Goal: Transaction & Acquisition: Purchase product/service

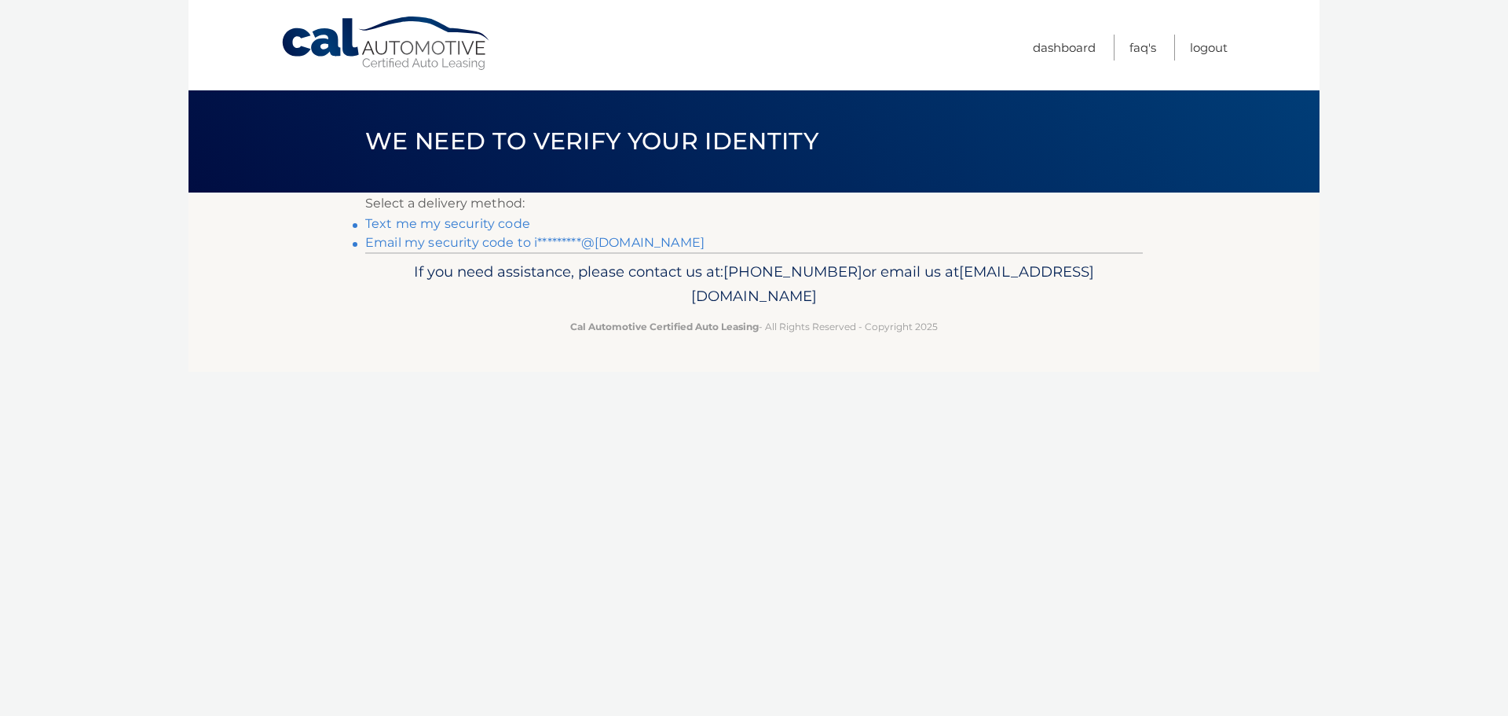
click at [427, 240] on link "Email my security code to i*********@hotmail.com" at bounding box center [534, 242] width 339 height 15
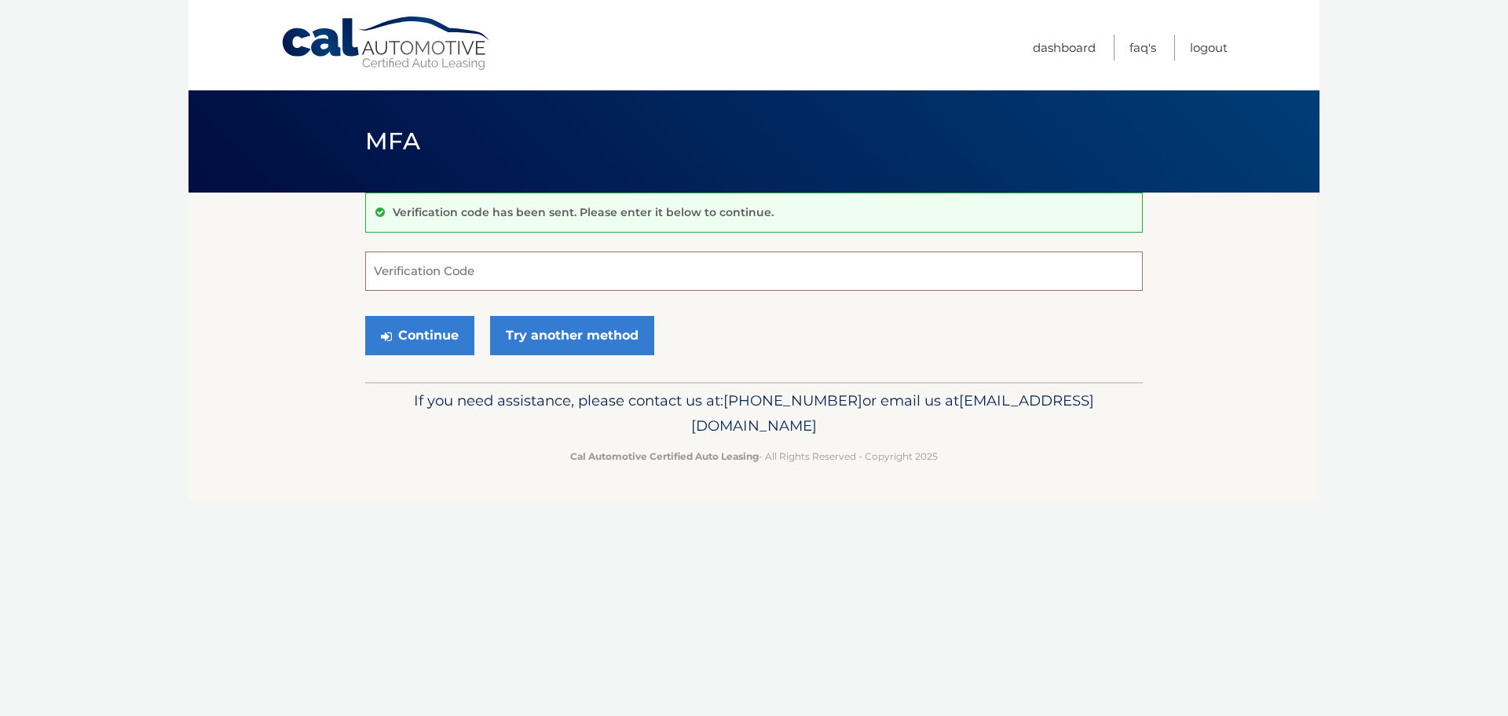
click at [431, 269] on input "Verification Code" at bounding box center [754, 270] width 778 height 39
paste input "919716"
click at [397, 319] on button "Continue" at bounding box center [419, 335] width 109 height 39
click at [462, 262] on label "Verification Code" at bounding box center [754, 257] width 778 height 13
click at [462, 262] on input "919716" at bounding box center [754, 270] width 778 height 39
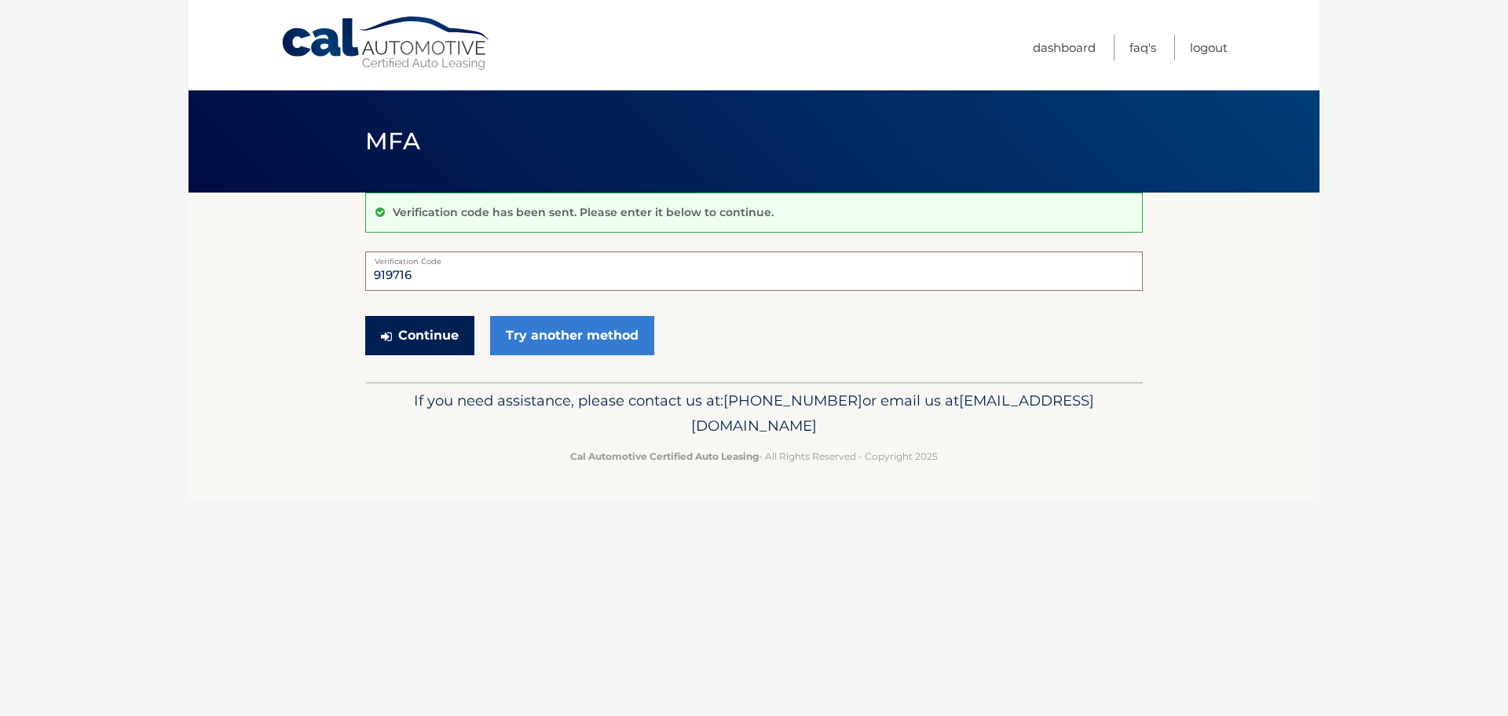
type input "919716"
click at [365, 330] on button "Continue" at bounding box center [419, 335] width 109 height 39
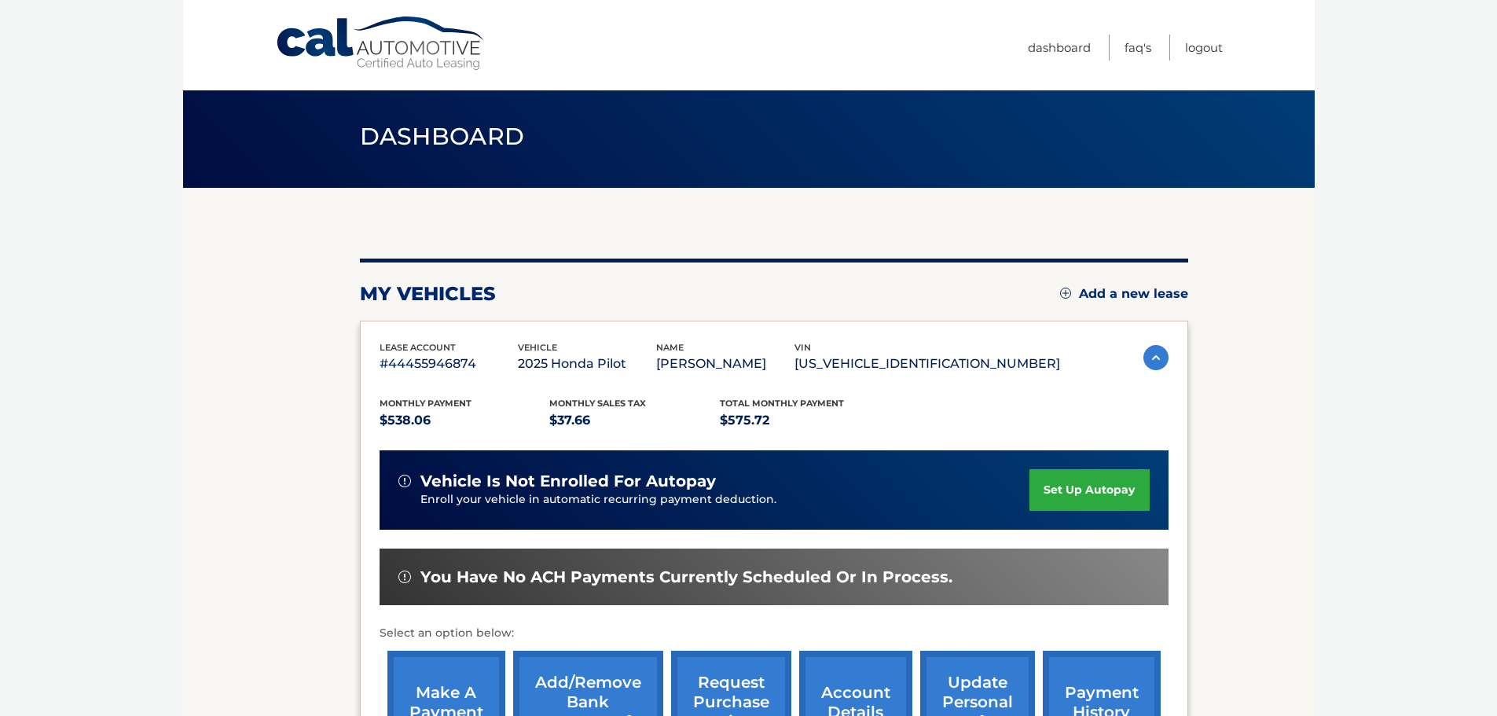
scroll to position [210, 0]
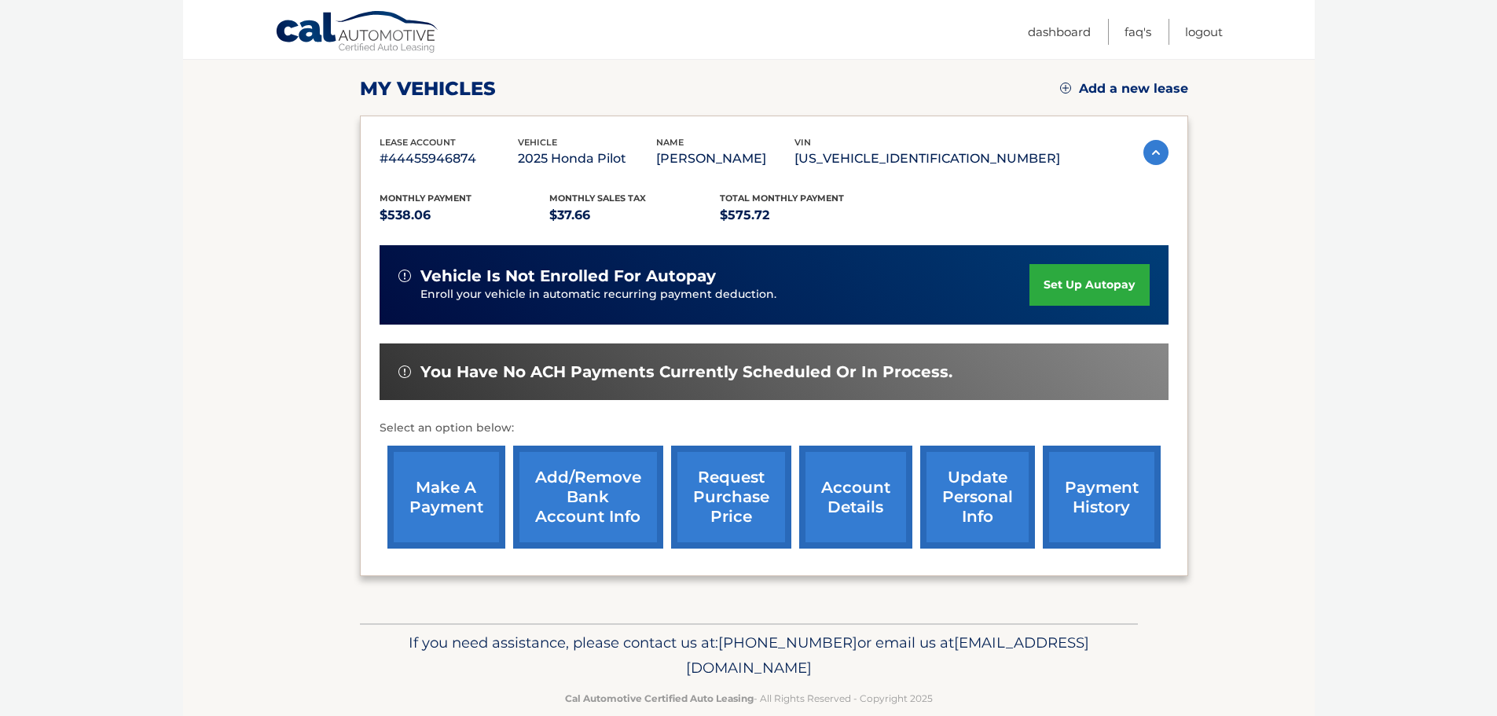
click at [440, 516] on link "make a payment" at bounding box center [446, 496] width 118 height 103
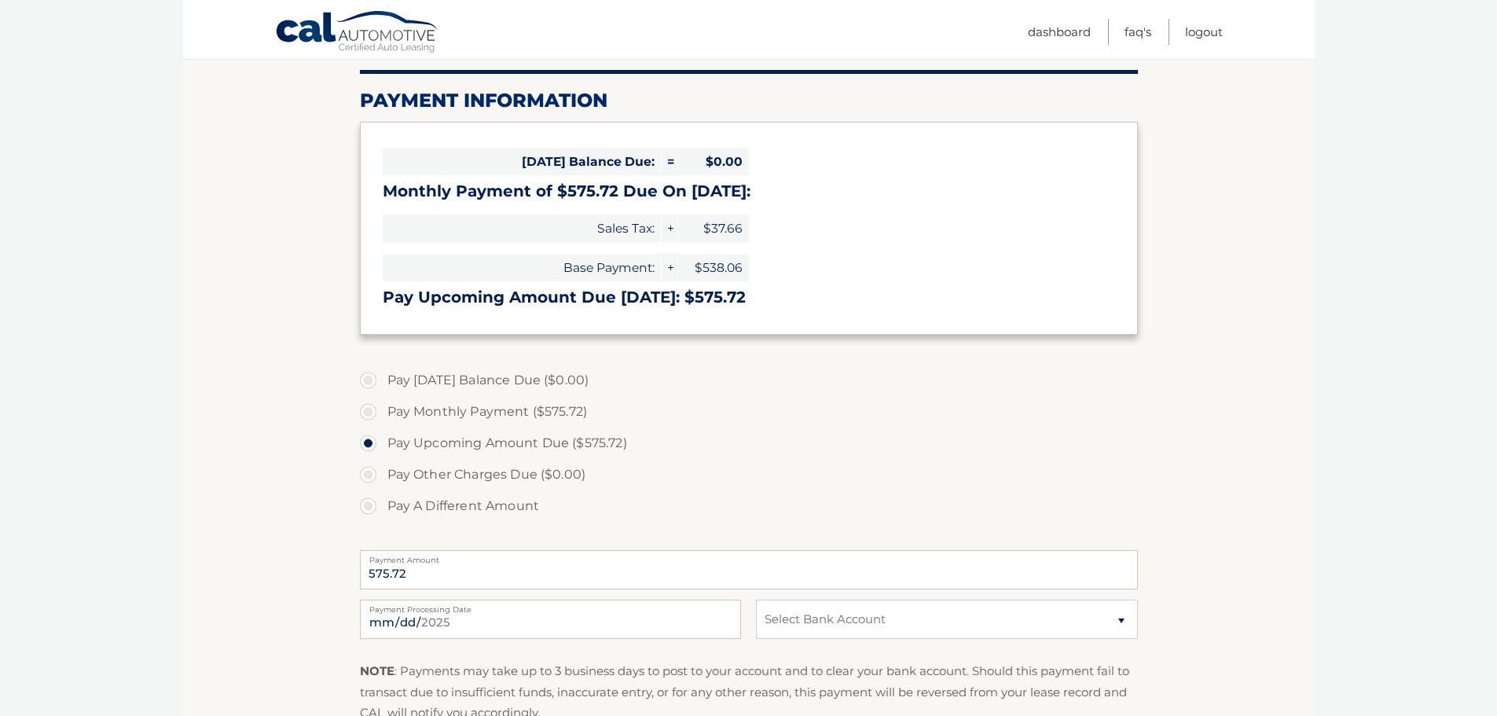
scroll to position [210, 0]
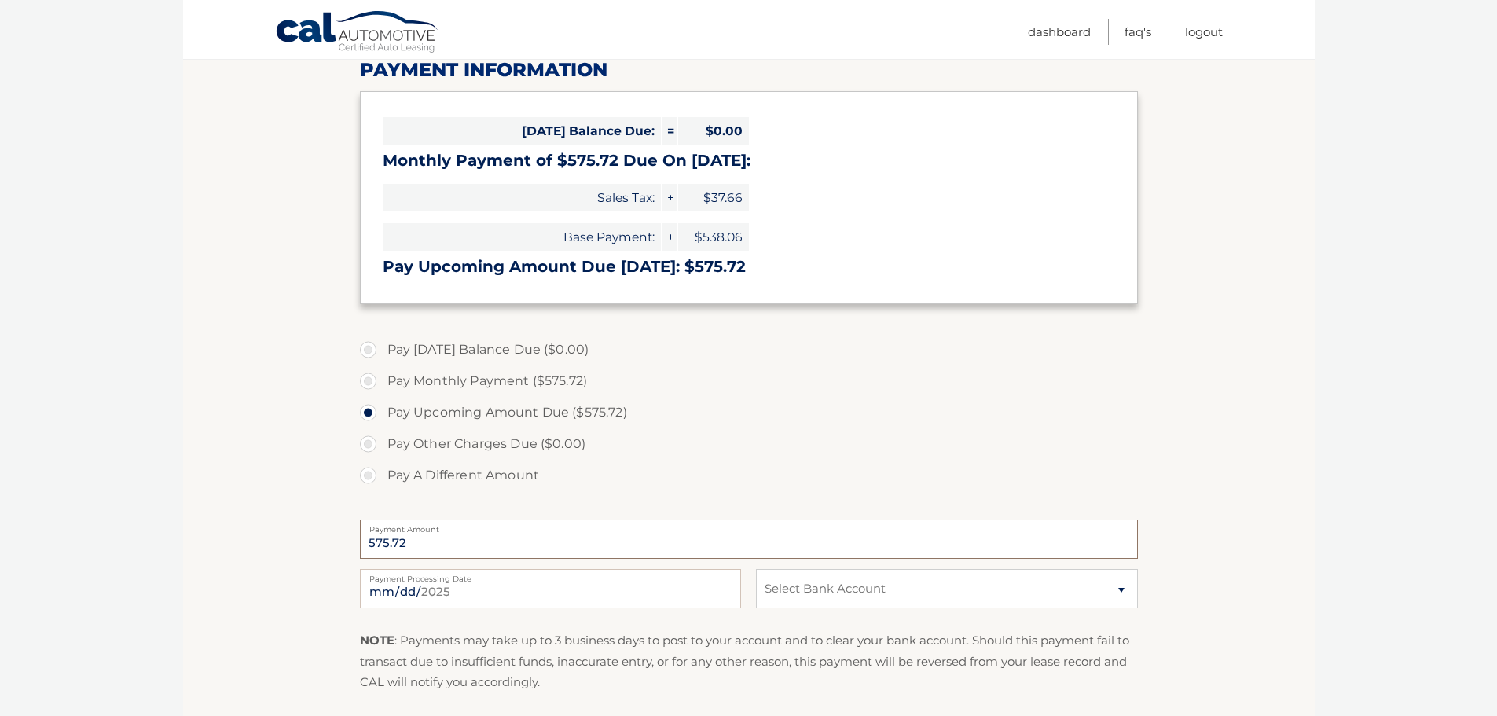
click at [447, 535] on input "575.72" at bounding box center [749, 538] width 778 height 39
click at [451, 543] on input "575.72" at bounding box center [749, 538] width 778 height 39
click at [370, 445] on label "Pay Other Charges Due ($0.00)" at bounding box center [749, 443] width 778 height 31
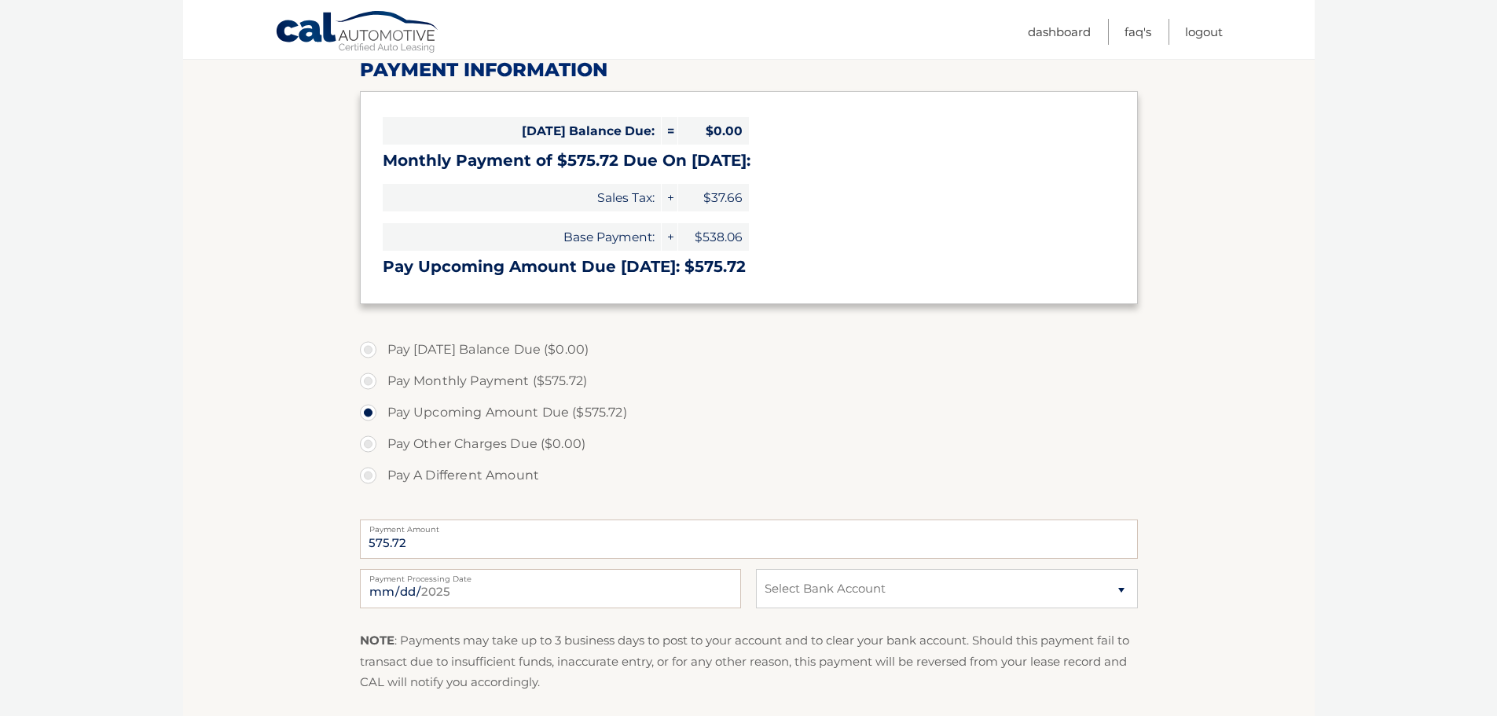
click at [367, 443] on label "Pay Other Charges Due ($0.00)" at bounding box center [749, 443] width 778 height 31
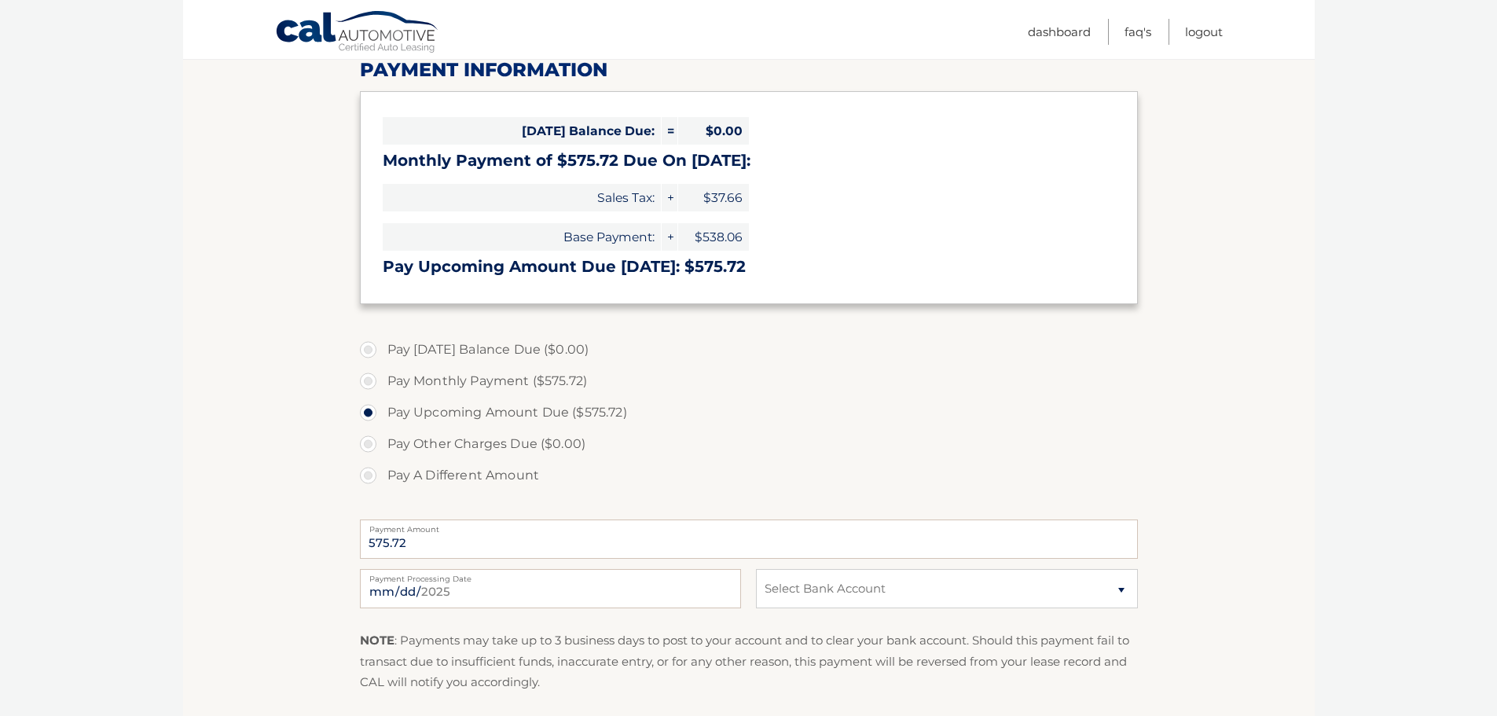
click at [370, 478] on label "Pay A Different Amount" at bounding box center [749, 475] width 778 height 31
click at [370, 478] on input "Pay A Different Amount" at bounding box center [374, 472] width 16 height 25
radio input "true"
type input "475.72"
click at [270, 531] on section "Account Overview | Make a Payment Payment Information Today's Balance Due: = $0…" at bounding box center [748, 388] width 1131 height 811
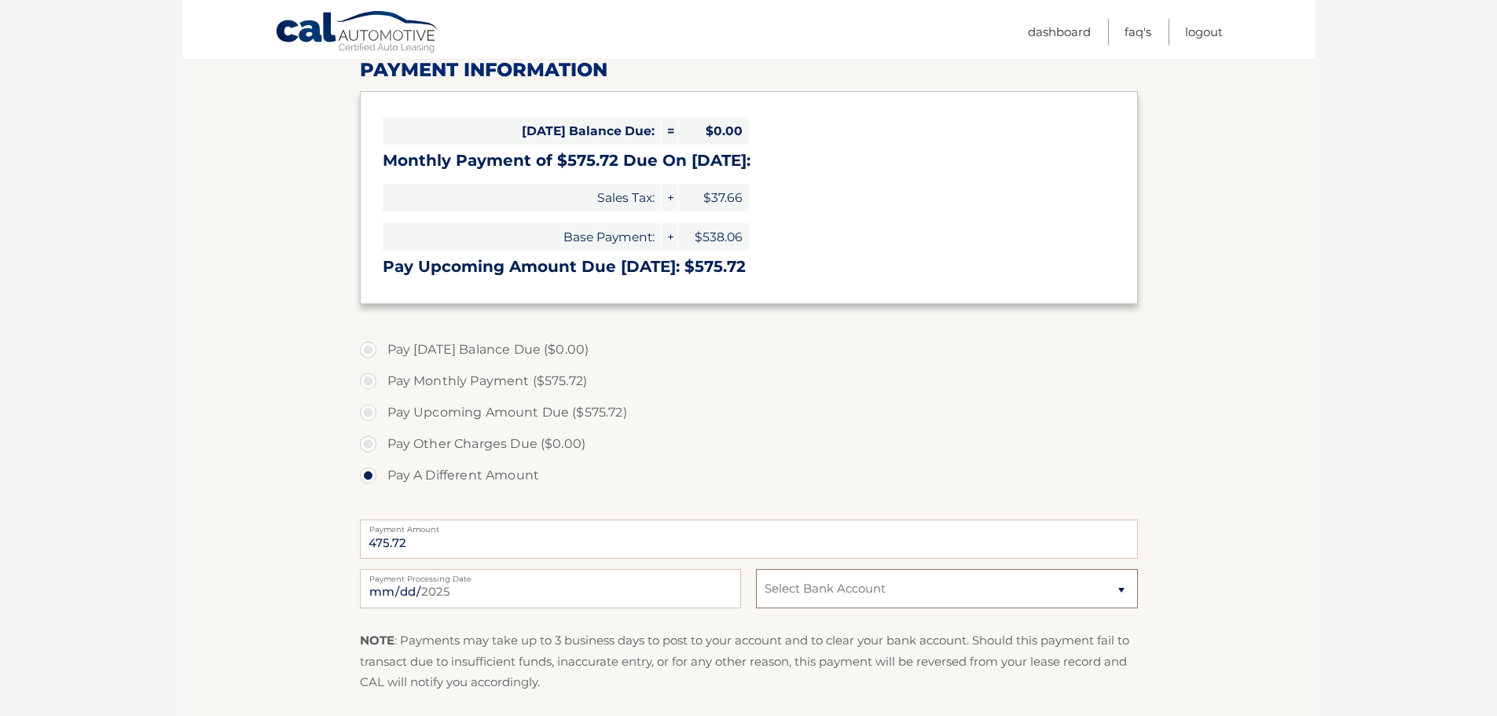
click at [1012, 602] on select "Select Bank Account Checking JPMORGAN CHASE BANK, NA *****7650 Checking JPMORGA…" at bounding box center [946, 588] width 381 height 39
select select "NTcxMzcxZjktMjdjYi00MWFkLWE5MzktYjJlZjE4NWRmZDRh"
click at [756, 569] on select "Select Bank Account Checking JPMORGAN CHASE BANK, NA *****7650 Checking JPMORGA…" at bounding box center [946, 588] width 381 height 39
click at [1068, 575] on select "Select Bank Account Checking JPMORGAN CHASE BANK, NA *****7650 Checking JPMORGA…" at bounding box center [946, 588] width 381 height 39
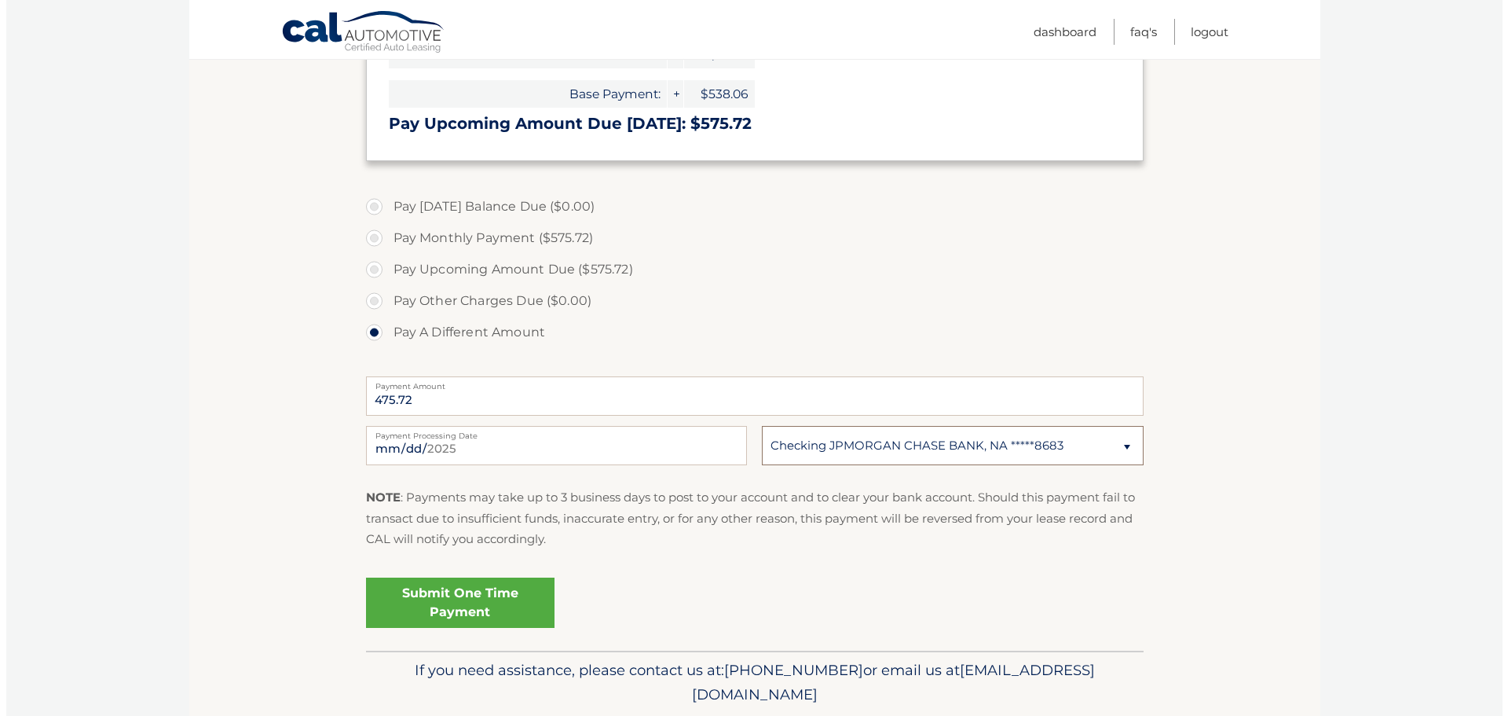
scroll to position [407, 0]
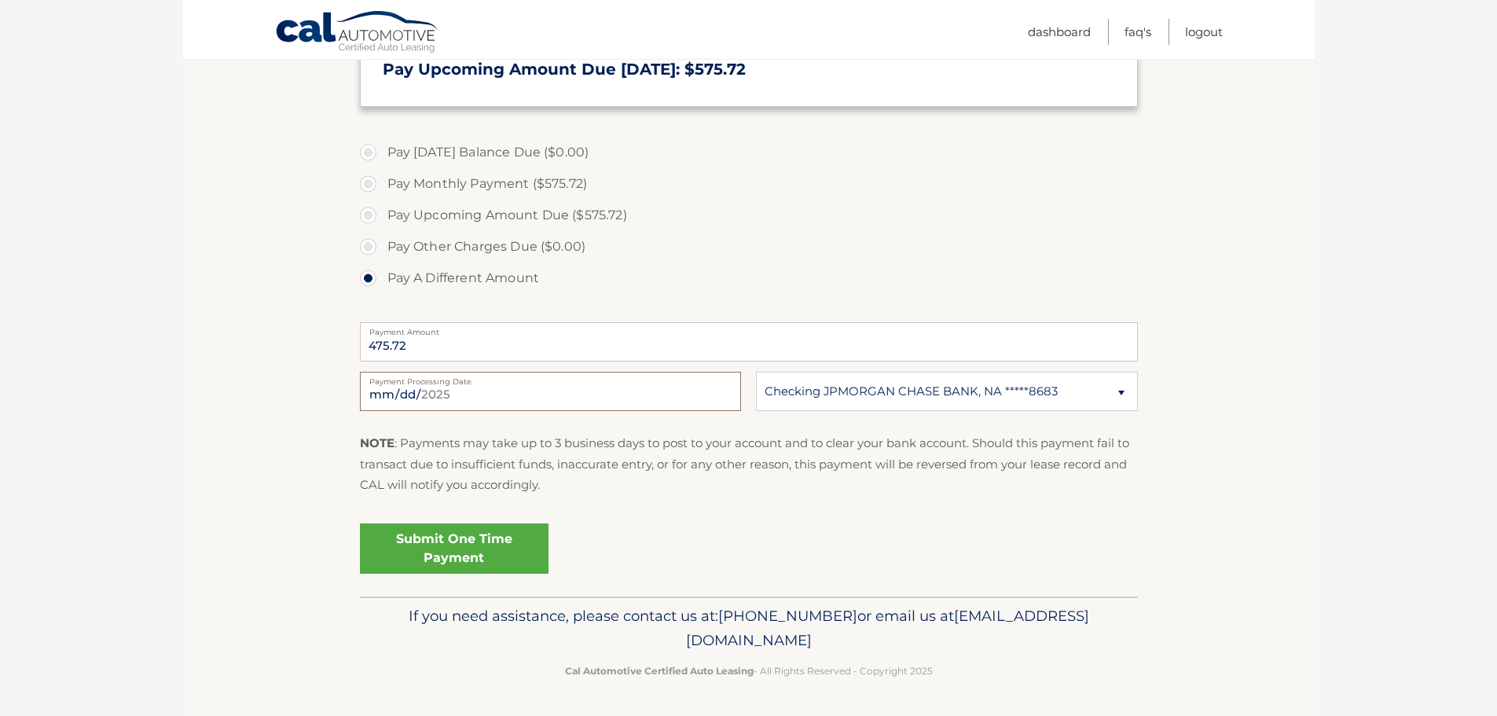
click at [537, 385] on input "[DATE]" at bounding box center [550, 391] width 381 height 39
type input "2025-08-21"
click at [244, 459] on section "Account Overview | Make a Payment Payment Information Today's Balance Due: = $0…" at bounding box center [748, 191] width 1131 height 811
click at [395, 552] on link "Submit One Time Payment" at bounding box center [454, 548] width 189 height 50
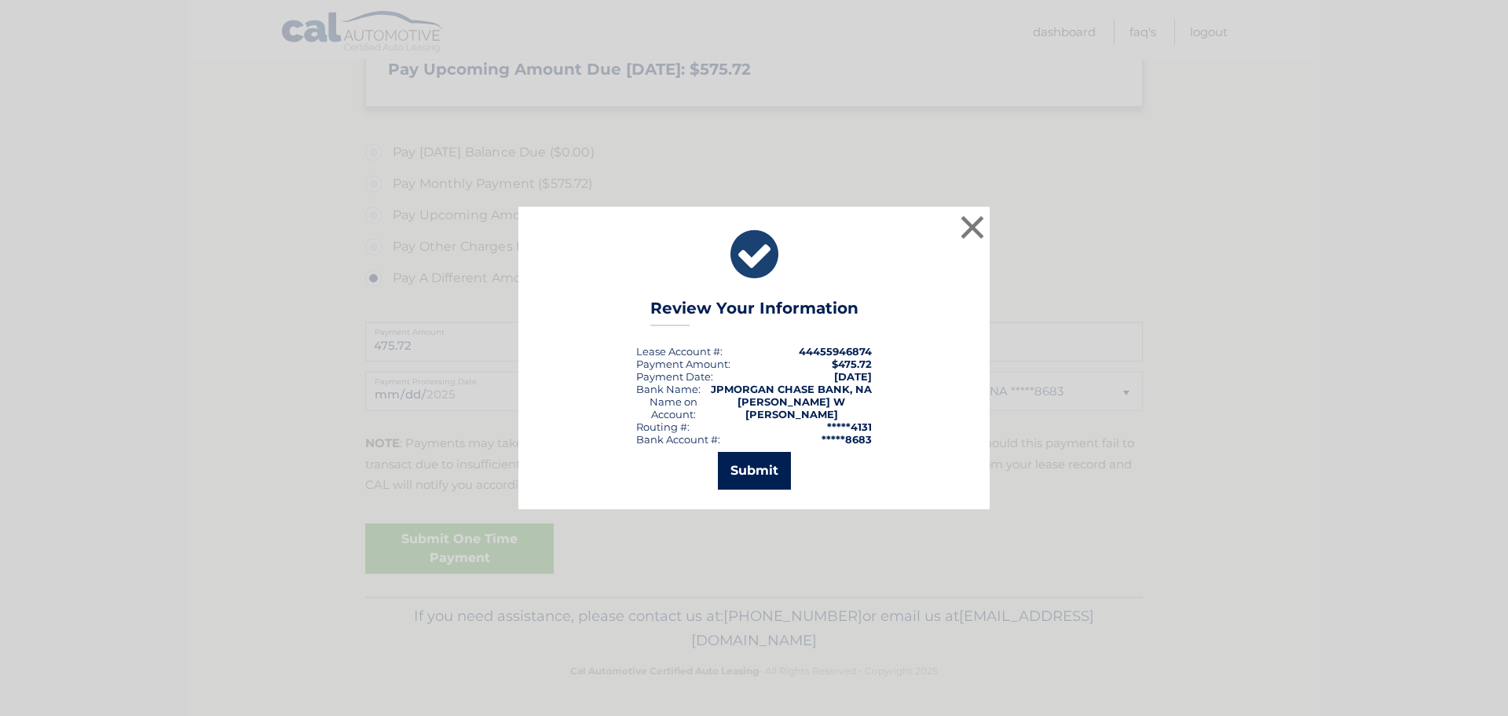
click at [760, 462] on button "Submit" at bounding box center [754, 471] width 73 height 38
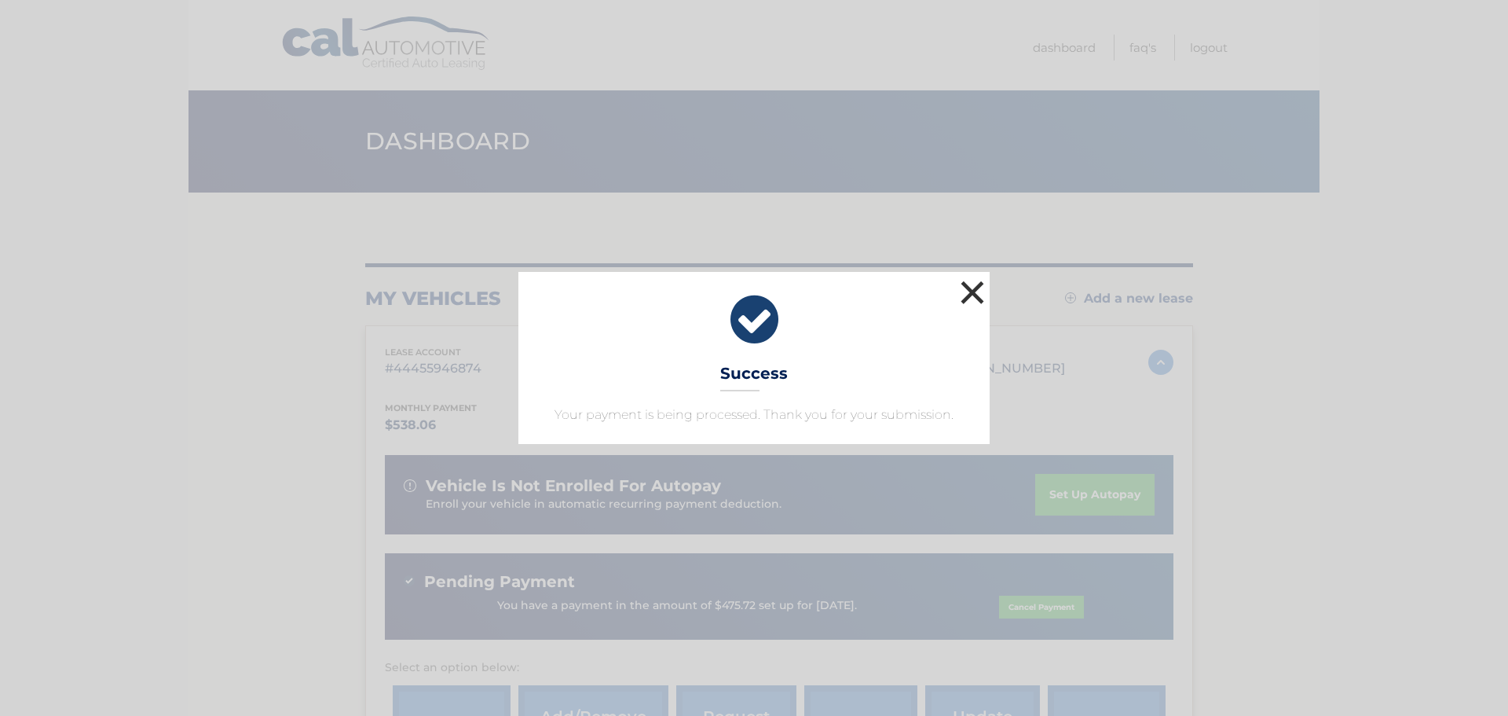
click at [973, 292] on button "×" at bounding box center [972, 292] width 31 height 31
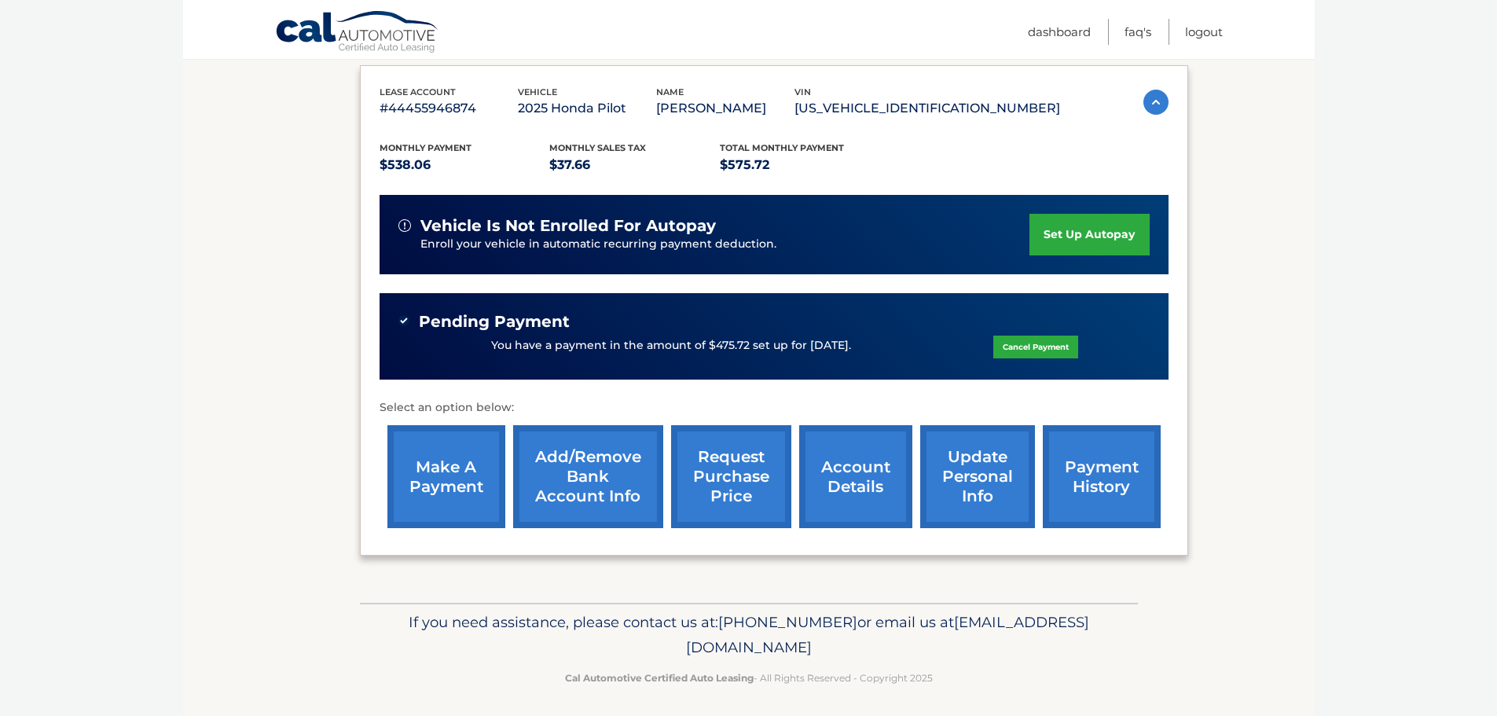
scroll to position [288, 0]
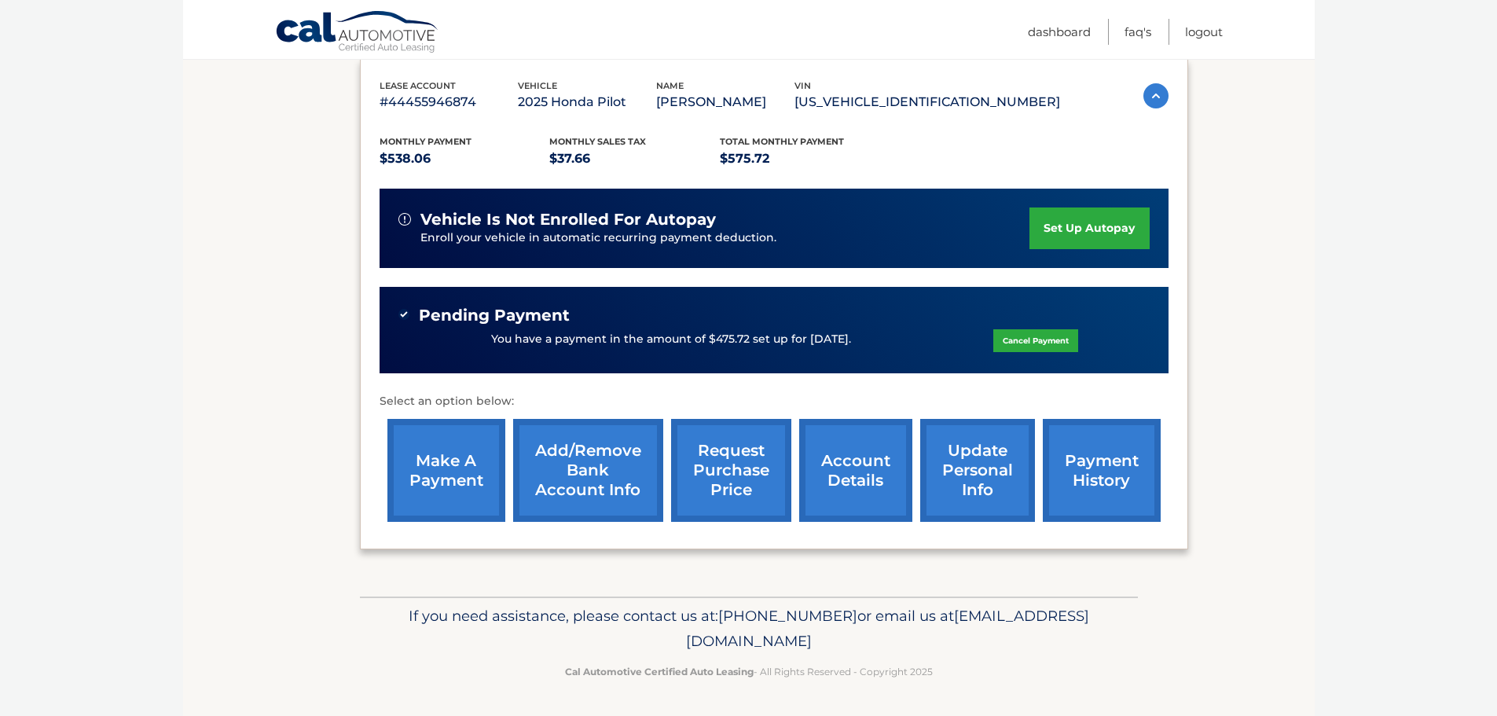
click at [470, 455] on link "make a payment" at bounding box center [446, 470] width 118 height 103
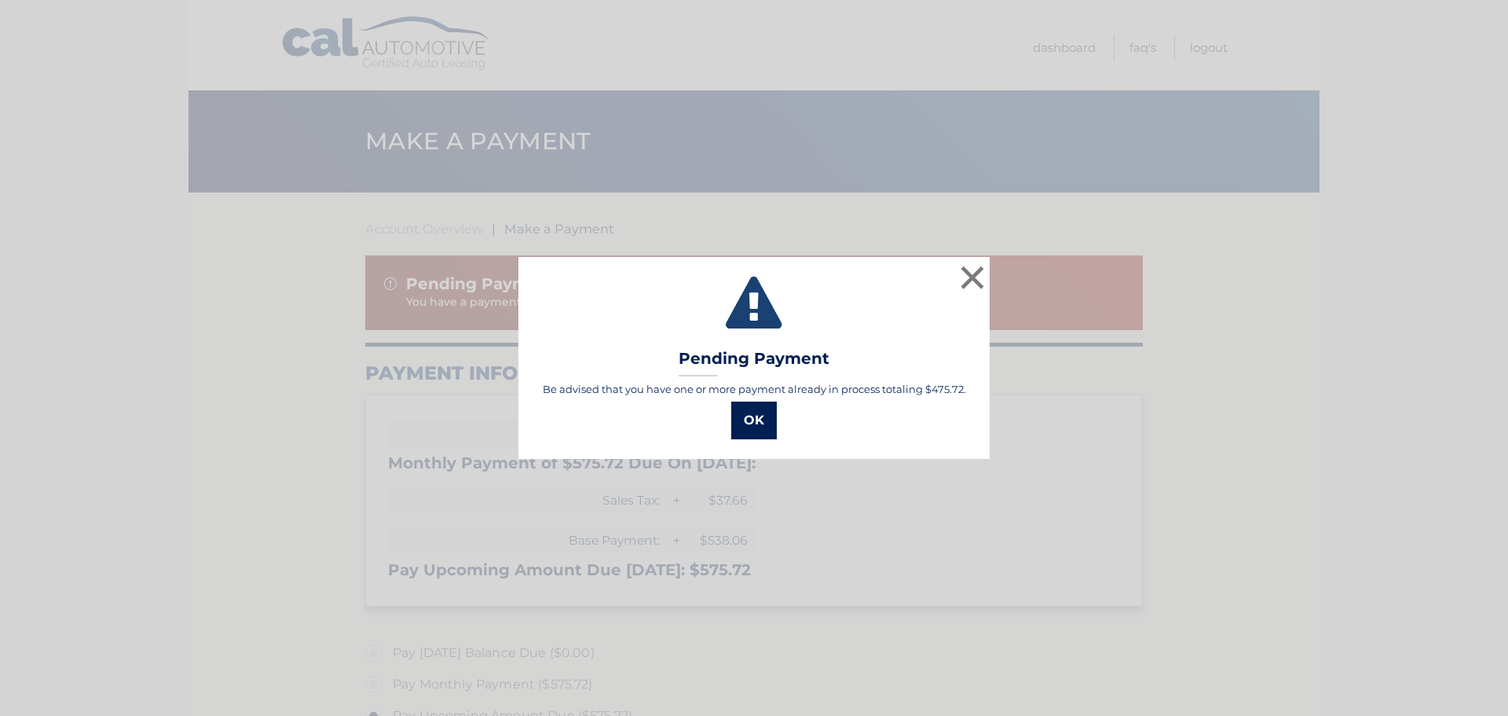
click at [760, 423] on button "OK" at bounding box center [754, 420] width 46 height 38
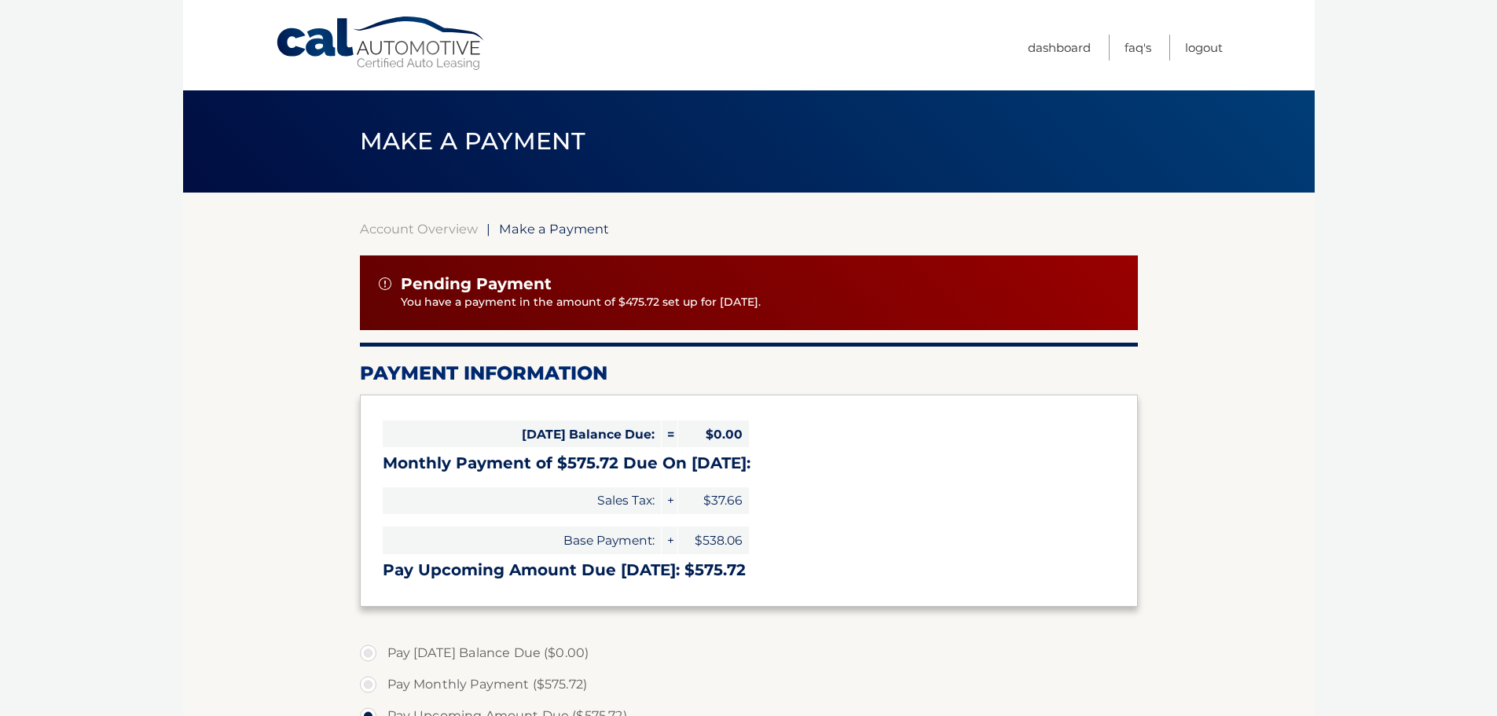
scroll to position [210, 0]
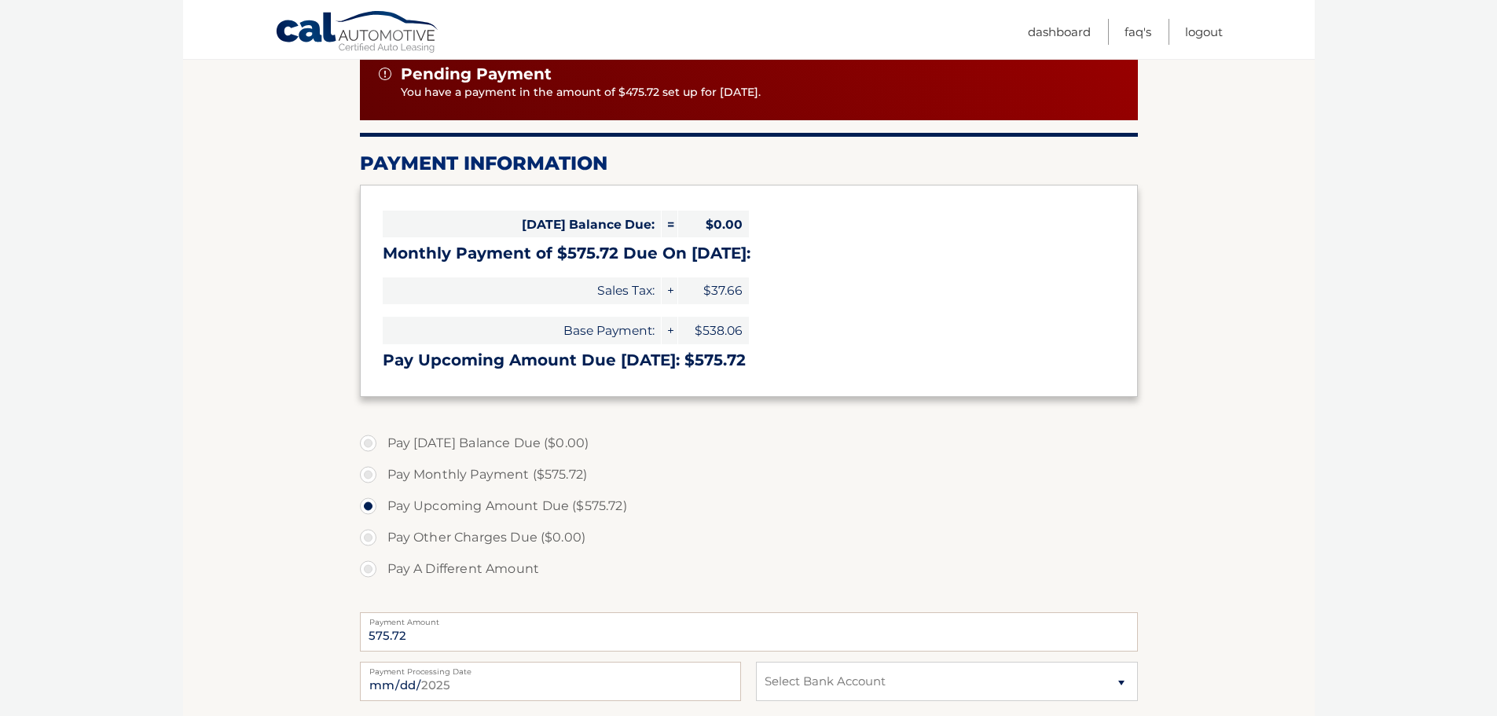
click at [417, 566] on label "Pay A Different Amount" at bounding box center [749, 568] width 778 height 31
click at [382, 566] on input "Pay A Different Amount" at bounding box center [374, 565] width 16 height 25
radio input "true"
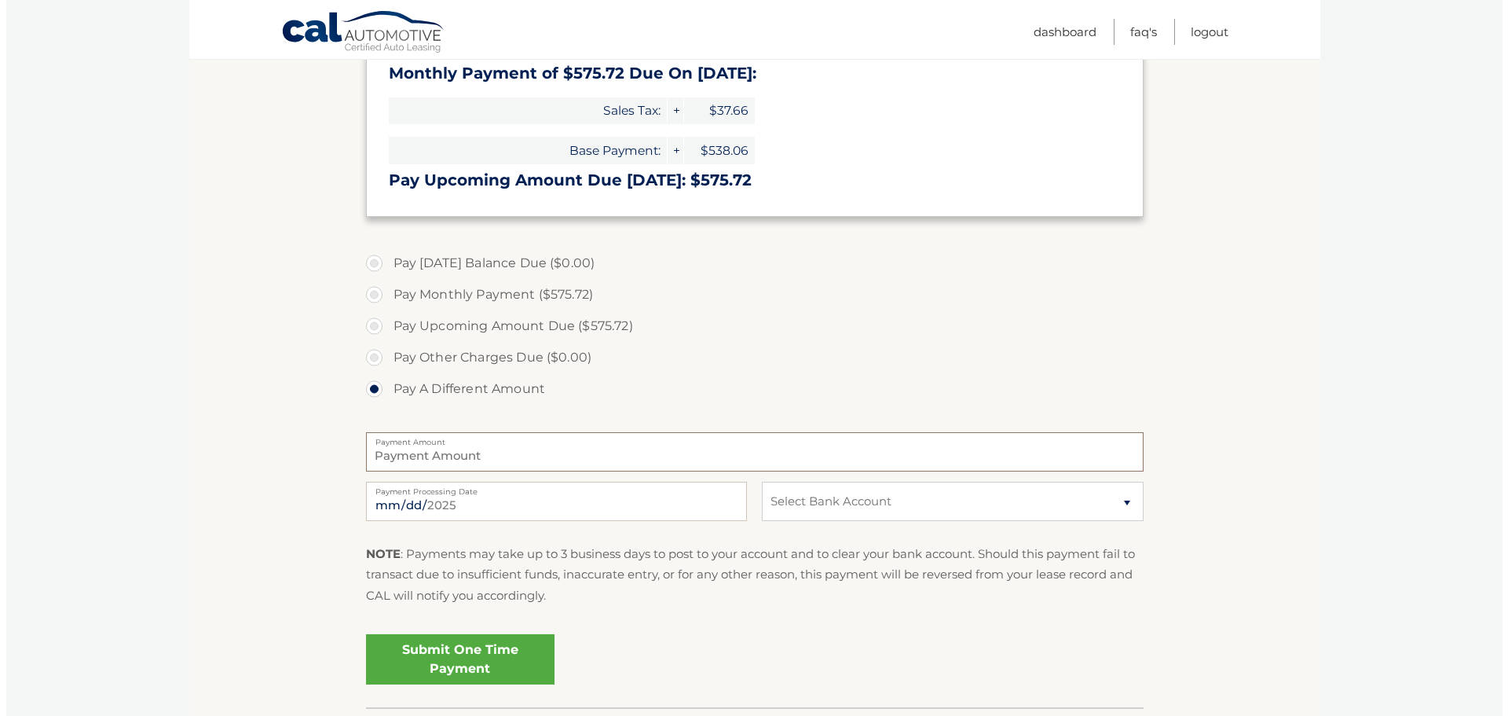
scroll to position [419, 0]
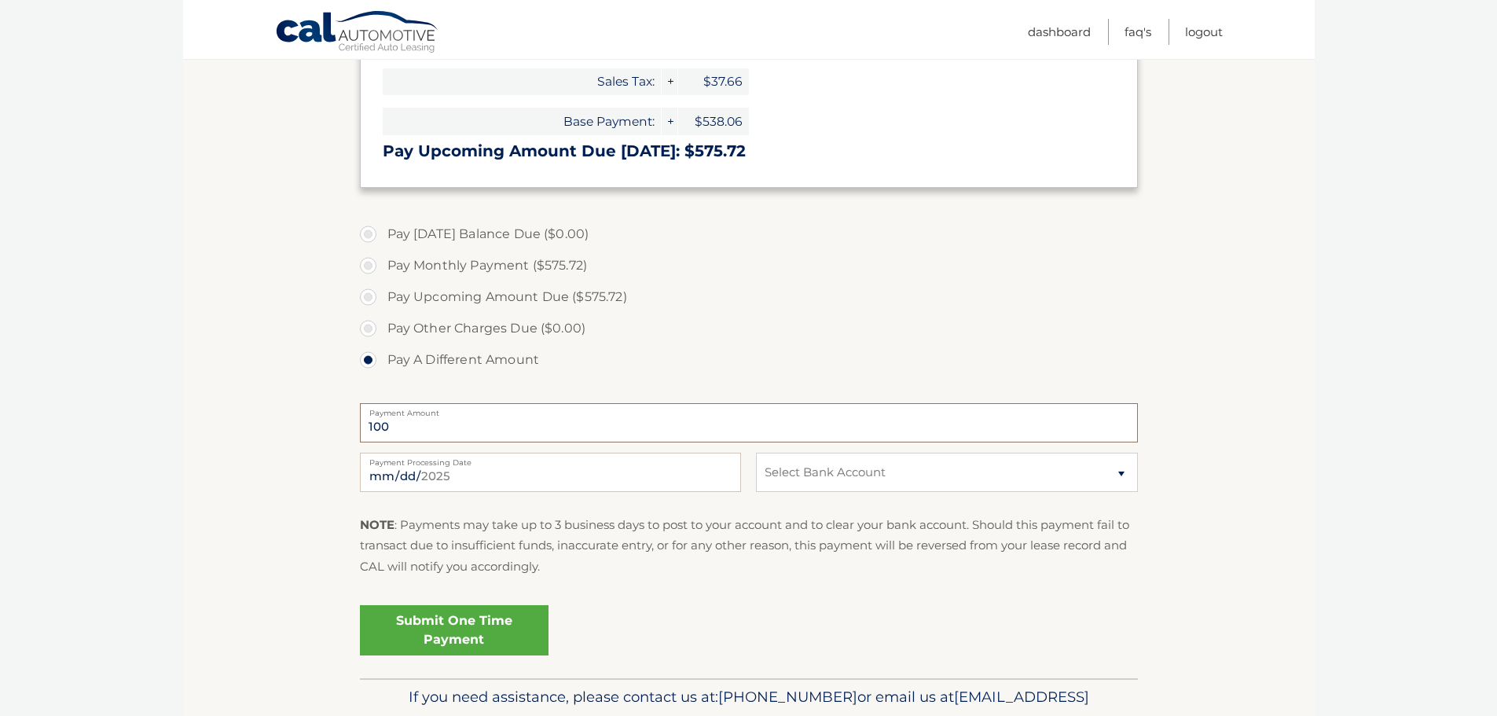
type input "100"
click at [231, 493] on section "Account Overview | Make a Payment Pending Payment You have a payment in the amo…" at bounding box center [748, 226] width 1131 height 904
click at [934, 469] on select "Select Bank Account Checking JPMORGAN CHASE BANK, NA *****7650 Checking JPMORGA…" at bounding box center [946, 472] width 381 height 39
select select "NTQ1MzFmNjItZDU5Zi00NmIxLWI4MTUtMmI0Njk5MWVhNjVj"
click at [756, 453] on select "Select Bank Account Checking JPMORGAN CHASE BANK, NA *****7650 Checking JPMORGA…" at bounding box center [946, 472] width 381 height 39
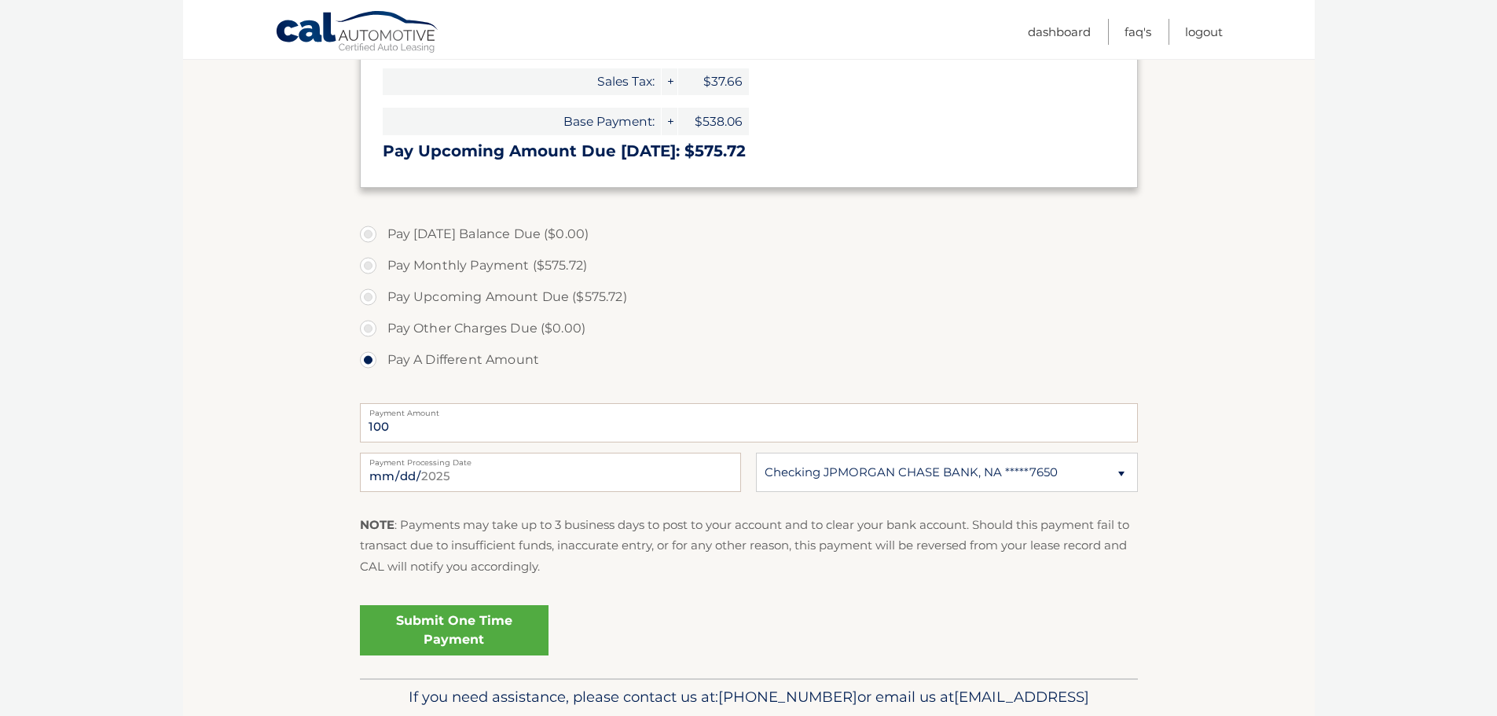
click at [536, 611] on link "Submit One Time Payment" at bounding box center [454, 630] width 189 height 50
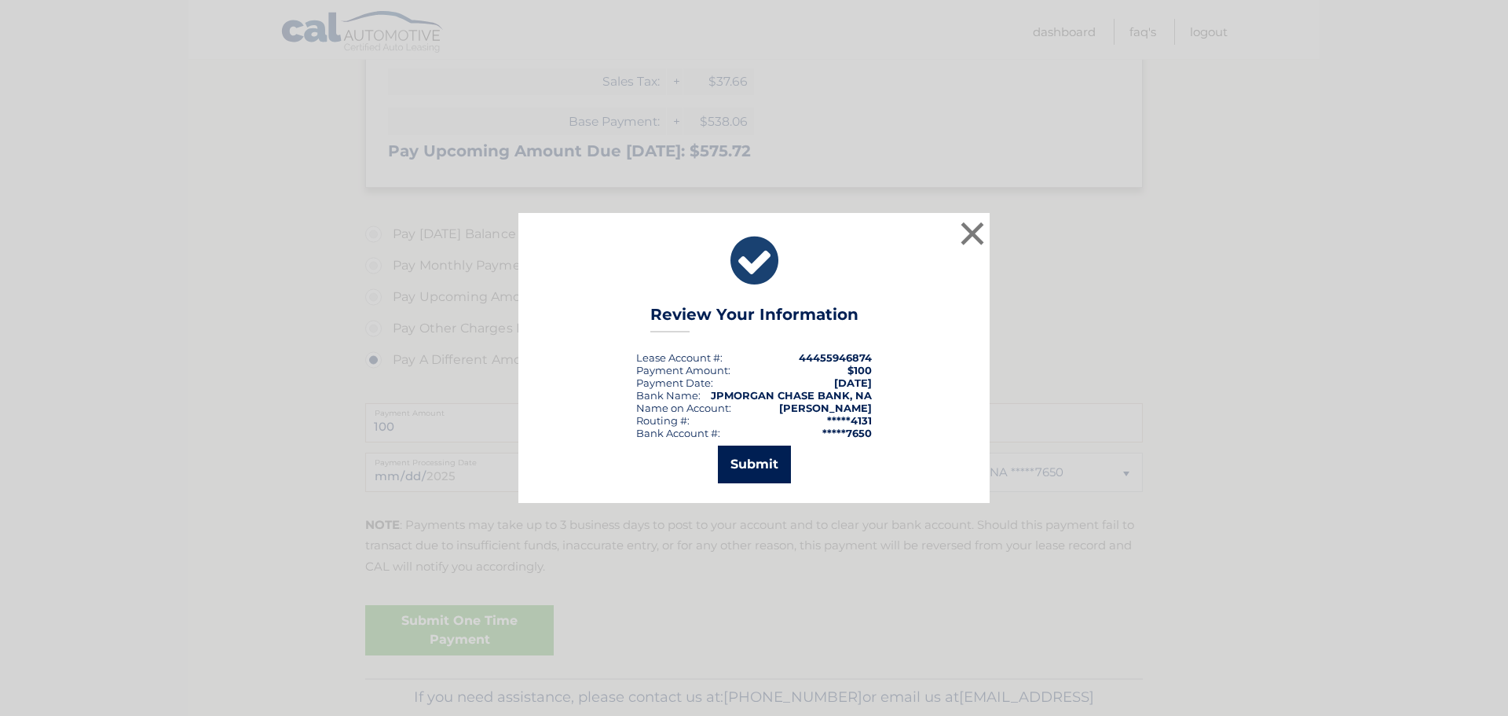
click at [760, 461] on button "Submit" at bounding box center [754, 464] width 73 height 38
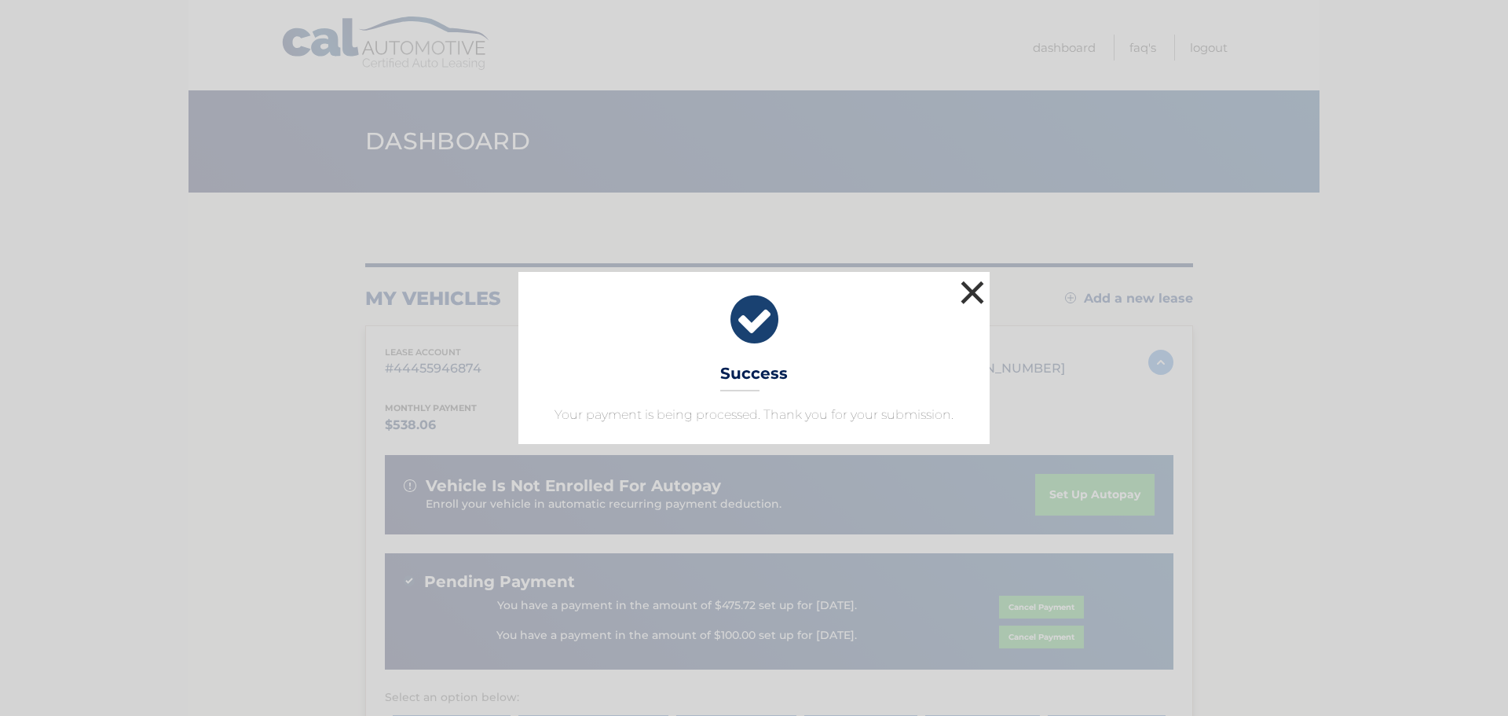
click at [973, 288] on button "×" at bounding box center [972, 292] width 31 height 31
